Goal: Information Seeking & Learning: Learn about a topic

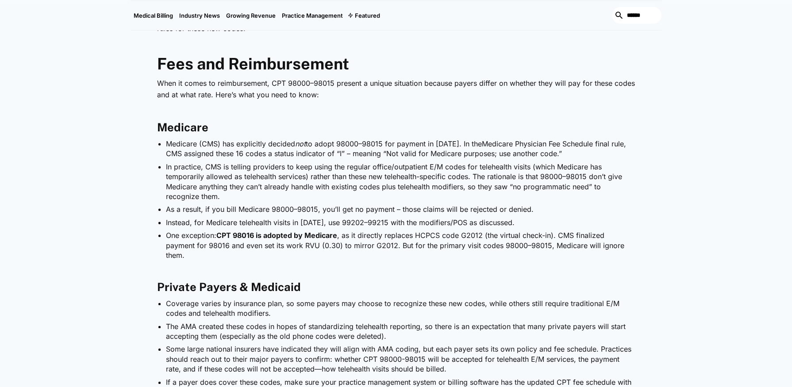
scroll to position [1549, 0]
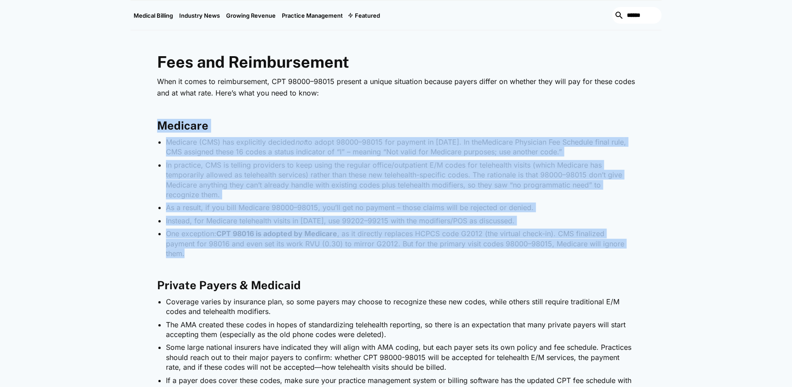
drag, startPoint x: 159, startPoint y: 123, endPoint x: 612, endPoint y: 244, distance: 468.5
copy div "Loremips Dolorsit (AME) con adipiscing elitsed doe te incid 26333–44600 utl etd…"
click at [357, 169] on li "In practice, CMS is telling providers to keep using the regular office/outpatie…" at bounding box center [400, 180] width 469 height 40
click at [207, 169] on li "In practice, CMS is telling providers to keep using the regular office/outpatie…" at bounding box center [400, 180] width 469 height 40
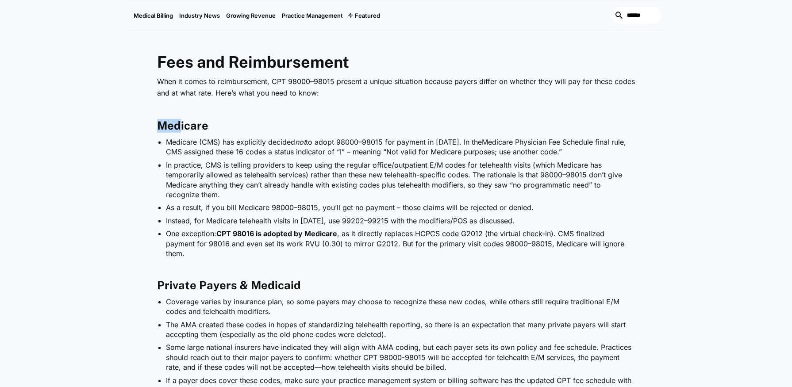
drag, startPoint x: 156, startPoint y: 124, endPoint x: 185, endPoint y: 130, distance: 29.0
drag, startPoint x: 185, startPoint y: 130, endPoint x: 286, endPoint y: 131, distance: 101.4
click at [286, 131] on h3 "Medicare" at bounding box center [396, 126] width 478 height 14
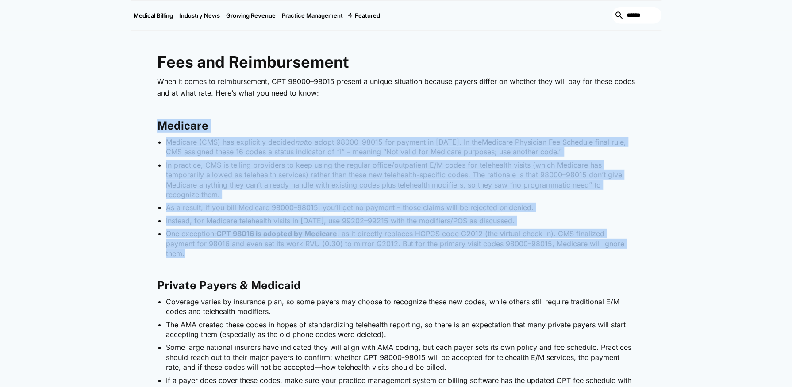
drag, startPoint x: 157, startPoint y: 124, endPoint x: 606, endPoint y: 245, distance: 465.2
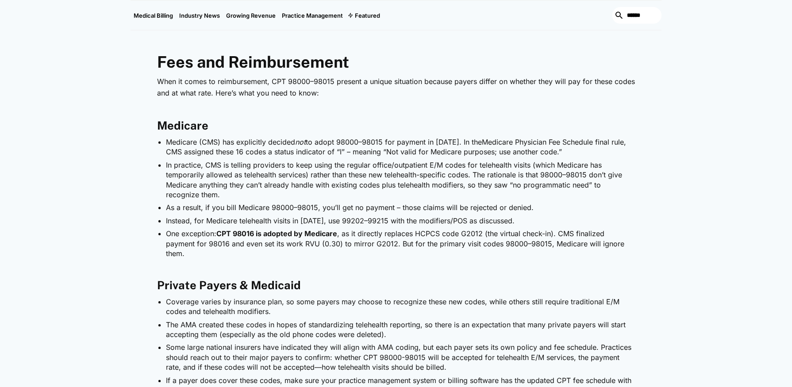
drag, startPoint x: 606, startPoint y: 245, endPoint x: 620, endPoint y: 247, distance: 14.3
click at [619, 247] on li "One exception: CPT 98016 is adopted by Medicare , as it directly replaces HCPCS…" at bounding box center [400, 244] width 469 height 30
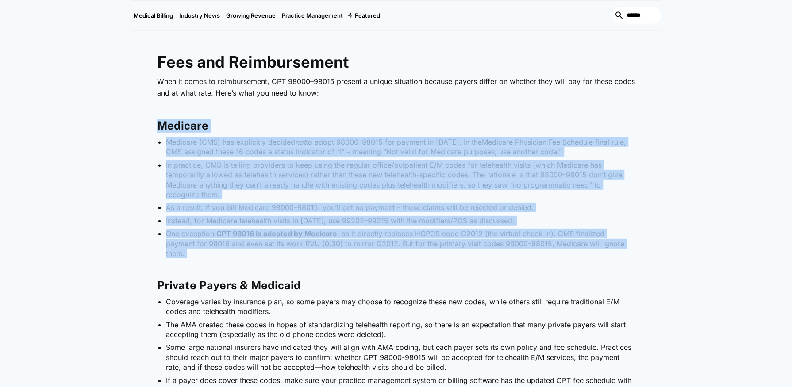
drag, startPoint x: 157, startPoint y: 122, endPoint x: 628, endPoint y: 251, distance: 489.1
copy div "Loremips Dolorsit (AME) con adipiscing elitsed doe te incid 26333–44600 utl etd…"
click at [303, 165] on li "In practice, CMS is telling providers to keep using the regular office/outpatie…" at bounding box center [400, 180] width 469 height 40
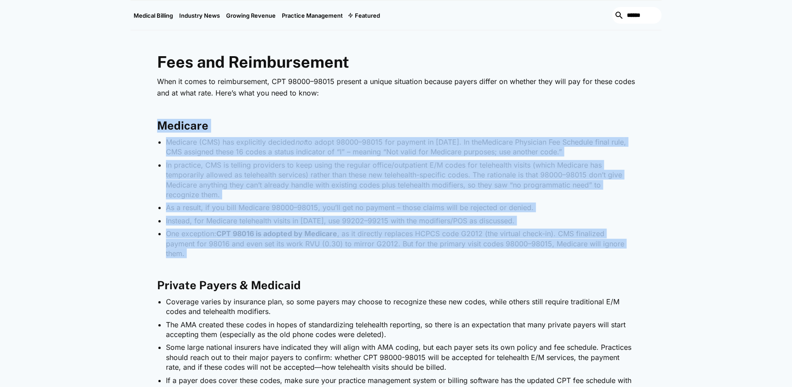
click at [301, 168] on li "In practice, CMS is telling providers to keep using the regular office/outpatie…" at bounding box center [400, 180] width 469 height 40
drag, startPoint x: 168, startPoint y: 141, endPoint x: 622, endPoint y: 246, distance: 466.5
click at [622, 246] on ul "Medicare (CMS) has explicitly decided not to adopt 98000–98015 for payment in […" at bounding box center [396, 197] width 478 height 121
copy ul "Loremips (DOL) sit ametconsec adipisc eli se doeiu 59601–77740 tem incidid ut 4…"
click at [540, 190] on li "In practice, CMS is telling providers to keep using the regular office/outpatie…" at bounding box center [400, 180] width 469 height 40
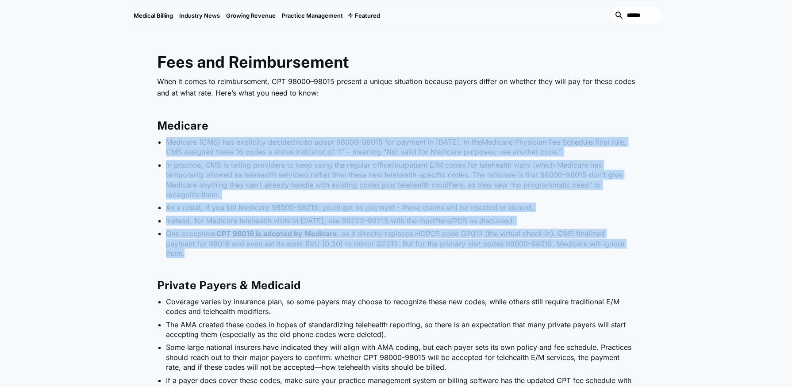
click at [538, 189] on li "In practice, CMS is telling providers to keep using the regular office/outpatie…" at bounding box center [400, 180] width 469 height 40
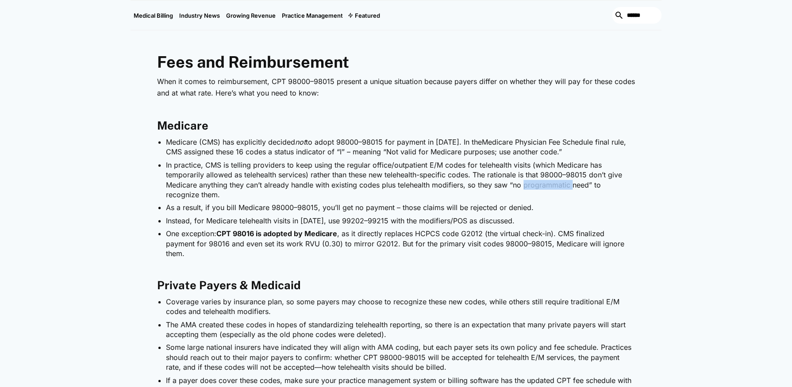
click at [538, 189] on li "In practice, CMS is telling providers to keep using the regular office/outpatie…" at bounding box center [400, 180] width 469 height 40
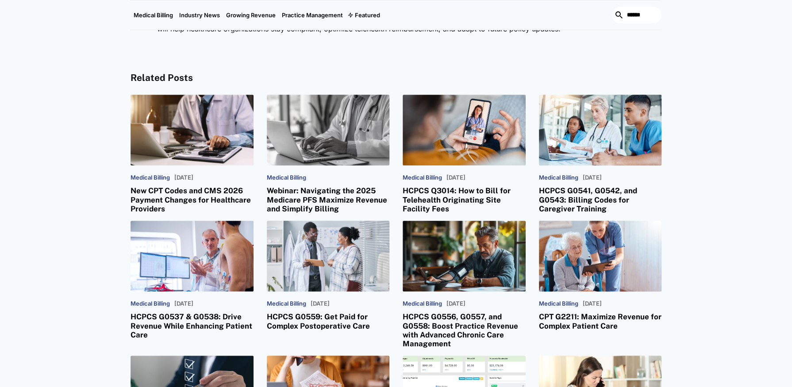
scroll to position [2346, 0]
